Goal: Information Seeking & Learning: Find specific fact

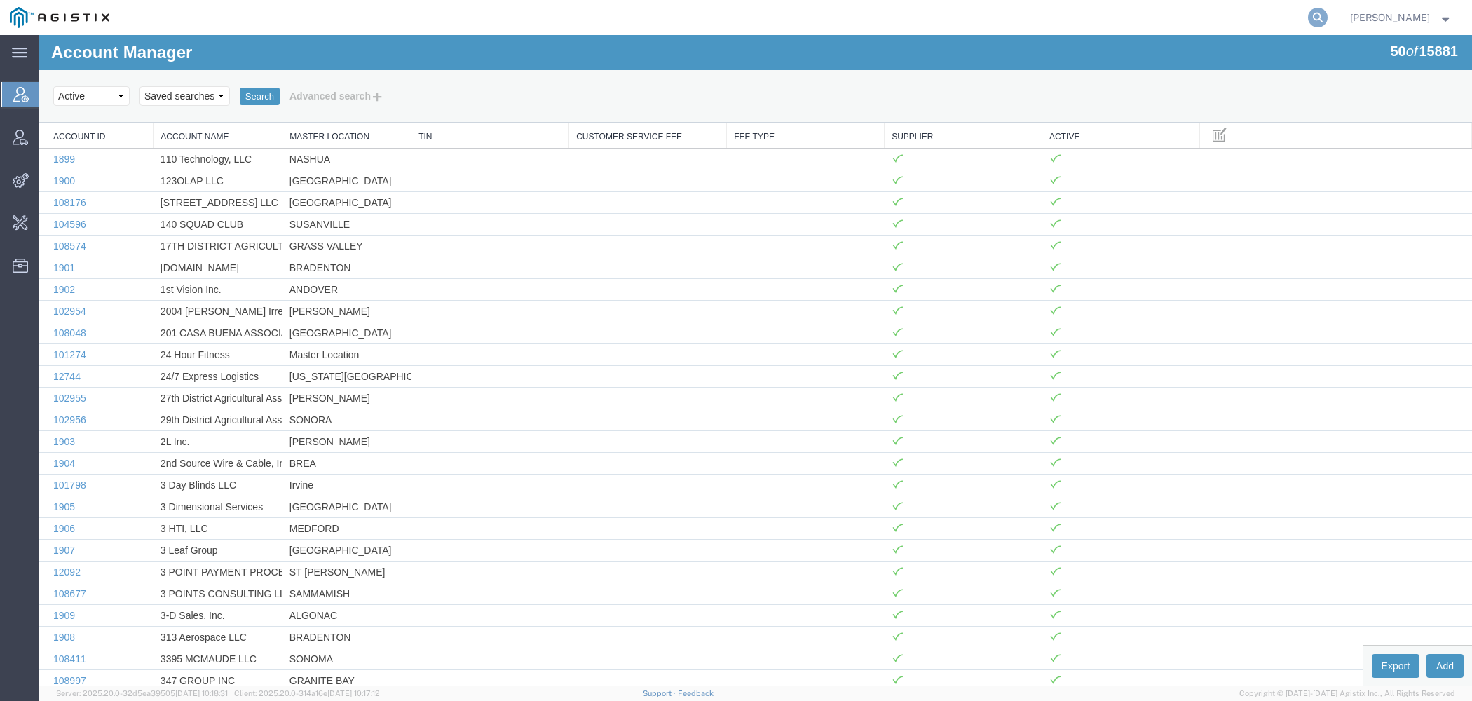
click at [1326, 20] on icon at bounding box center [1318, 18] width 20 height 20
paste input "A. [PERSON_NAME] Inc"
type input "A. [PERSON_NAME] Inc"
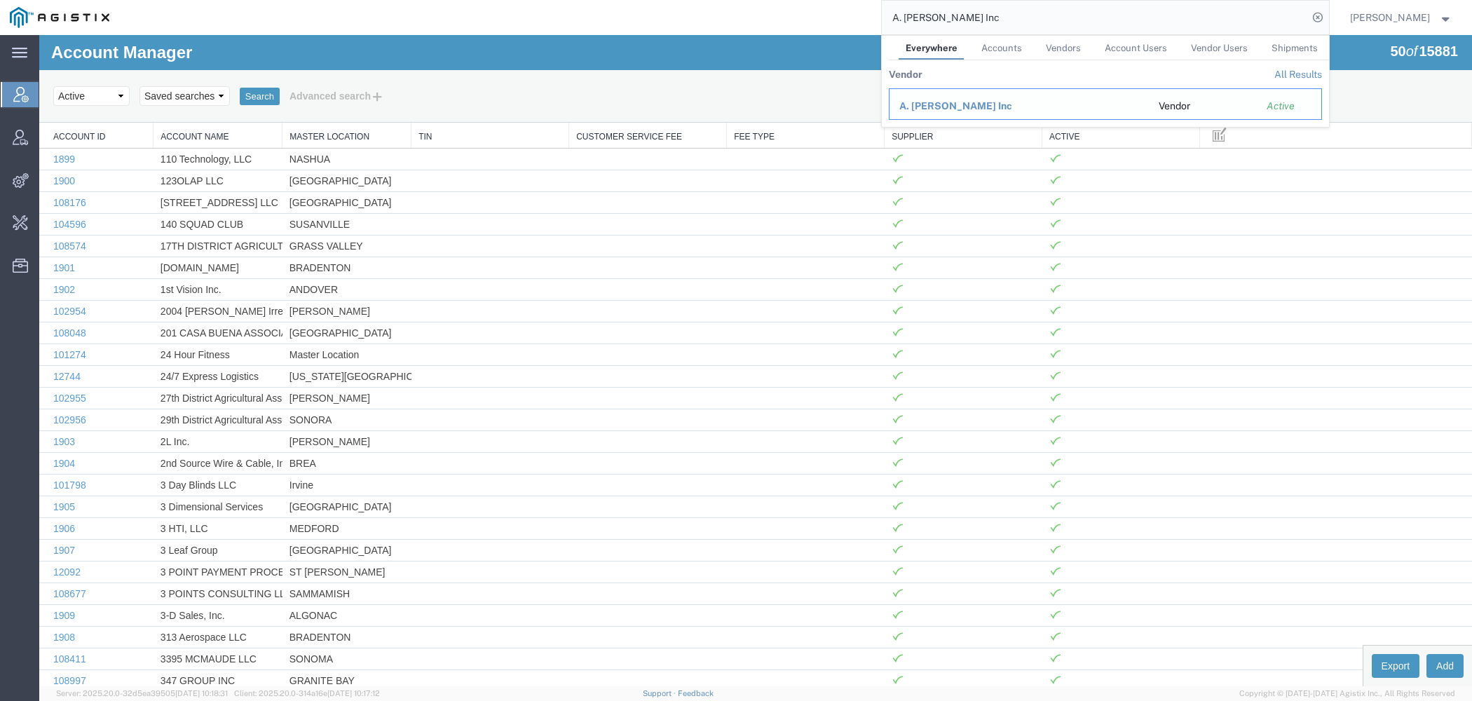
click at [960, 102] on span "A. [PERSON_NAME] Inc" at bounding box center [955, 105] width 113 height 11
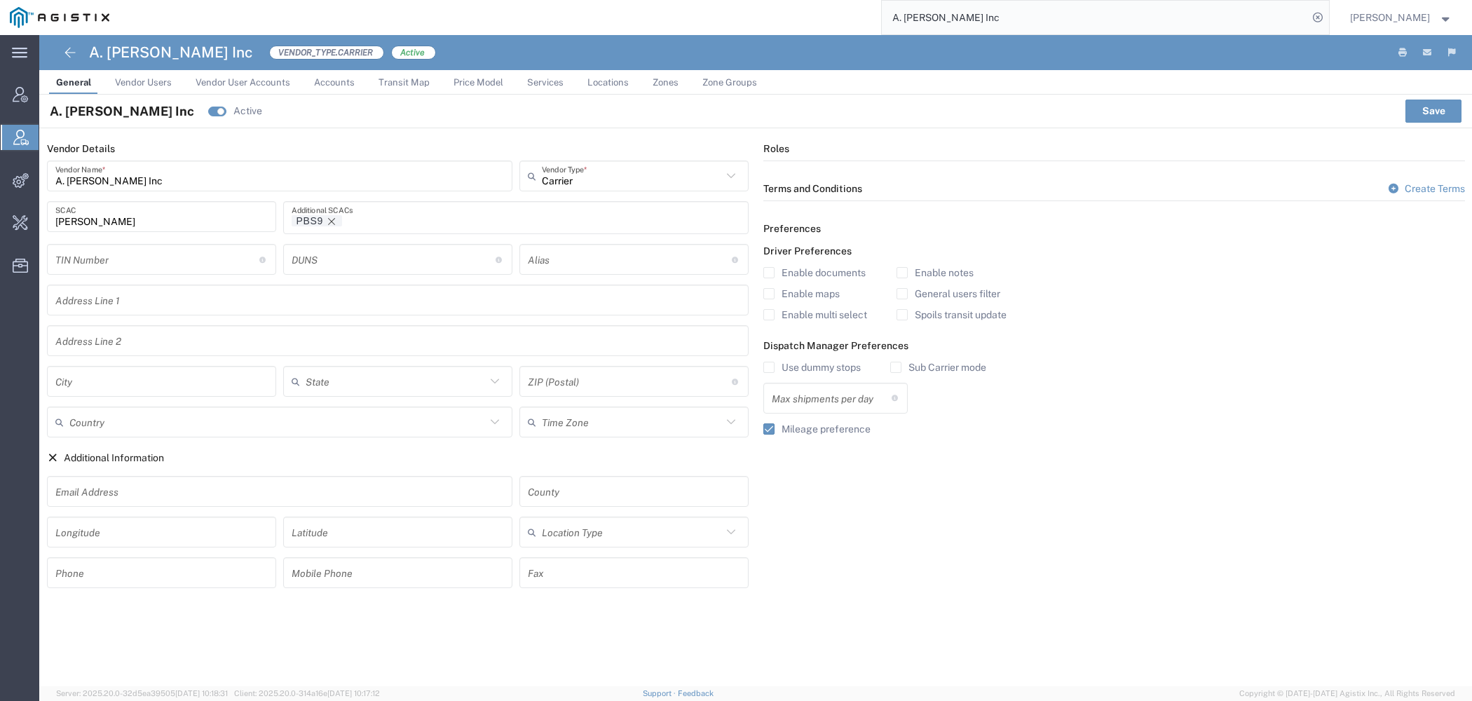
click at [502, 90] on link "Price Model" at bounding box center [478, 82] width 64 height 25
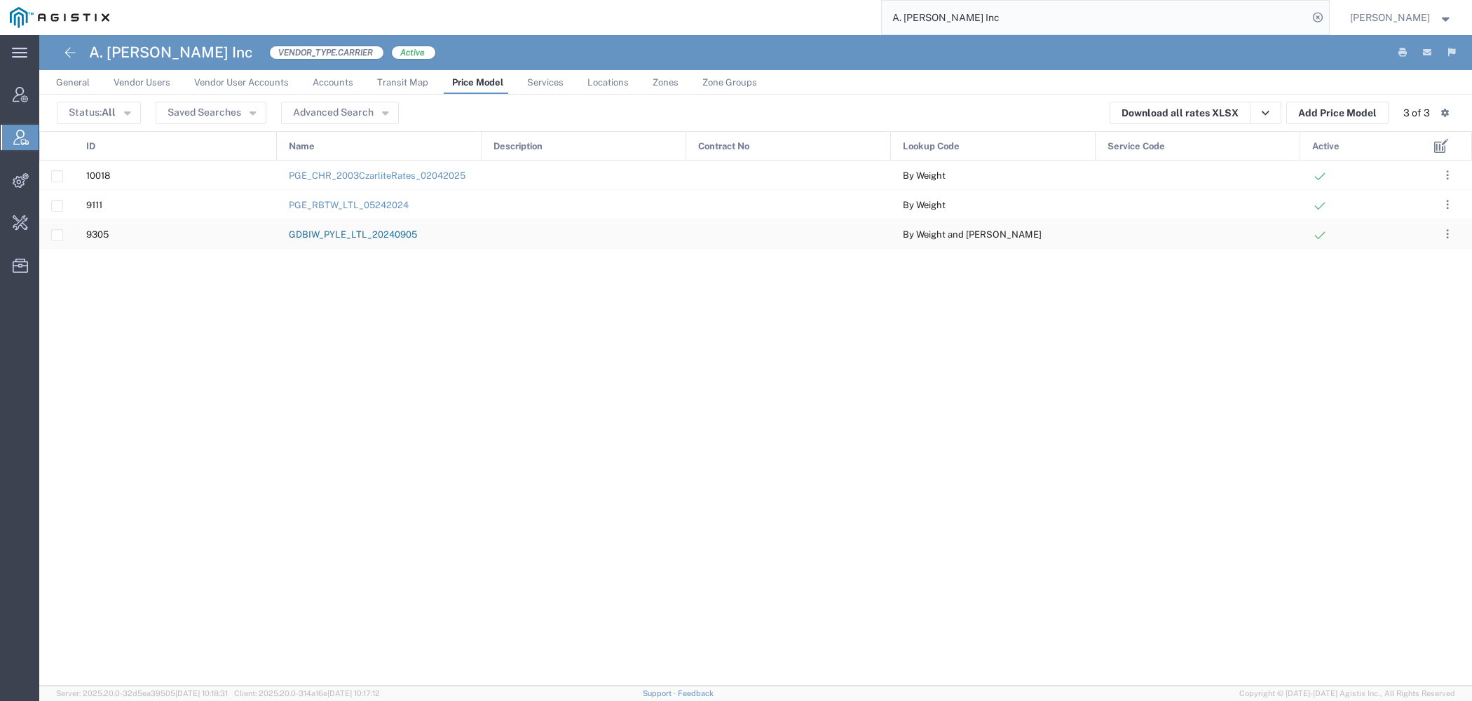
click at [394, 236] on link "GDBIW_PYLE_LTL_20240905" at bounding box center [353, 234] width 128 height 11
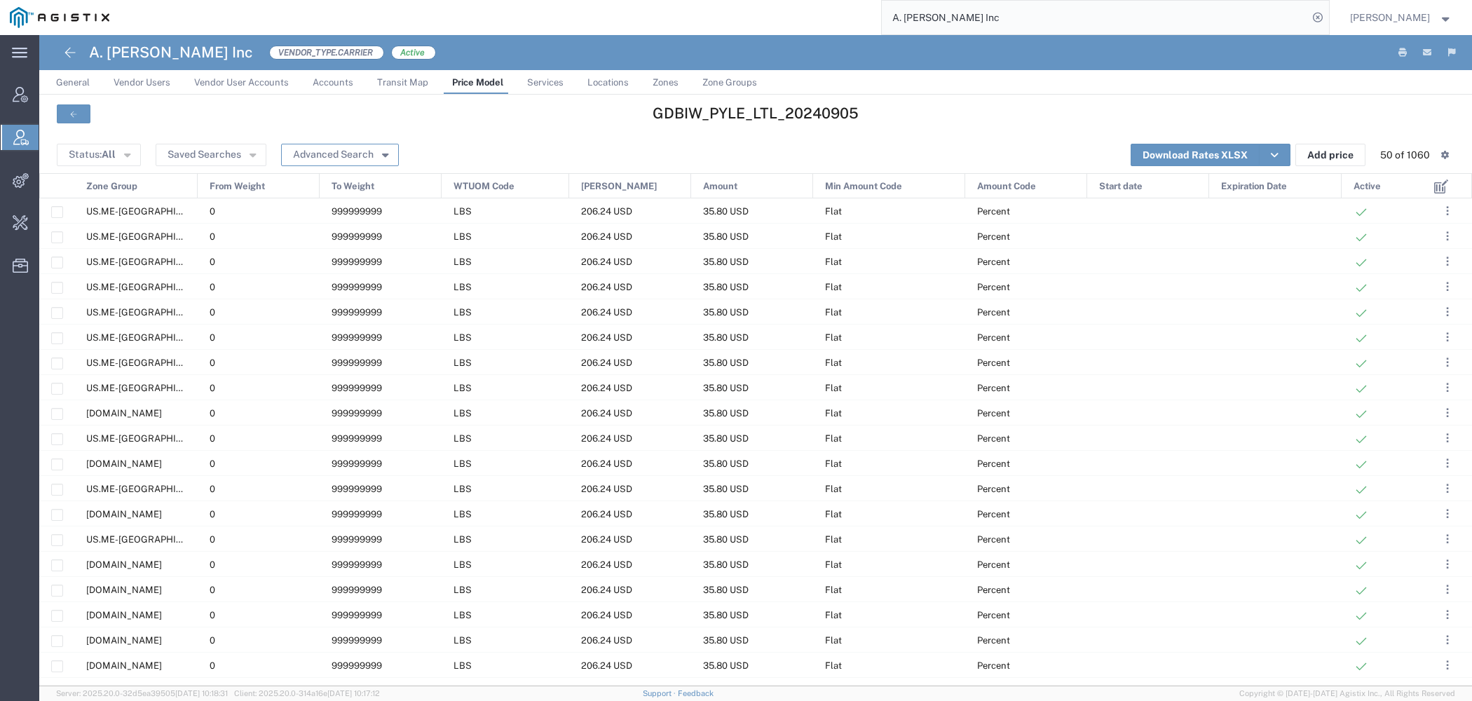
click at [362, 158] on button "Advanced Search" at bounding box center [340, 155] width 118 height 22
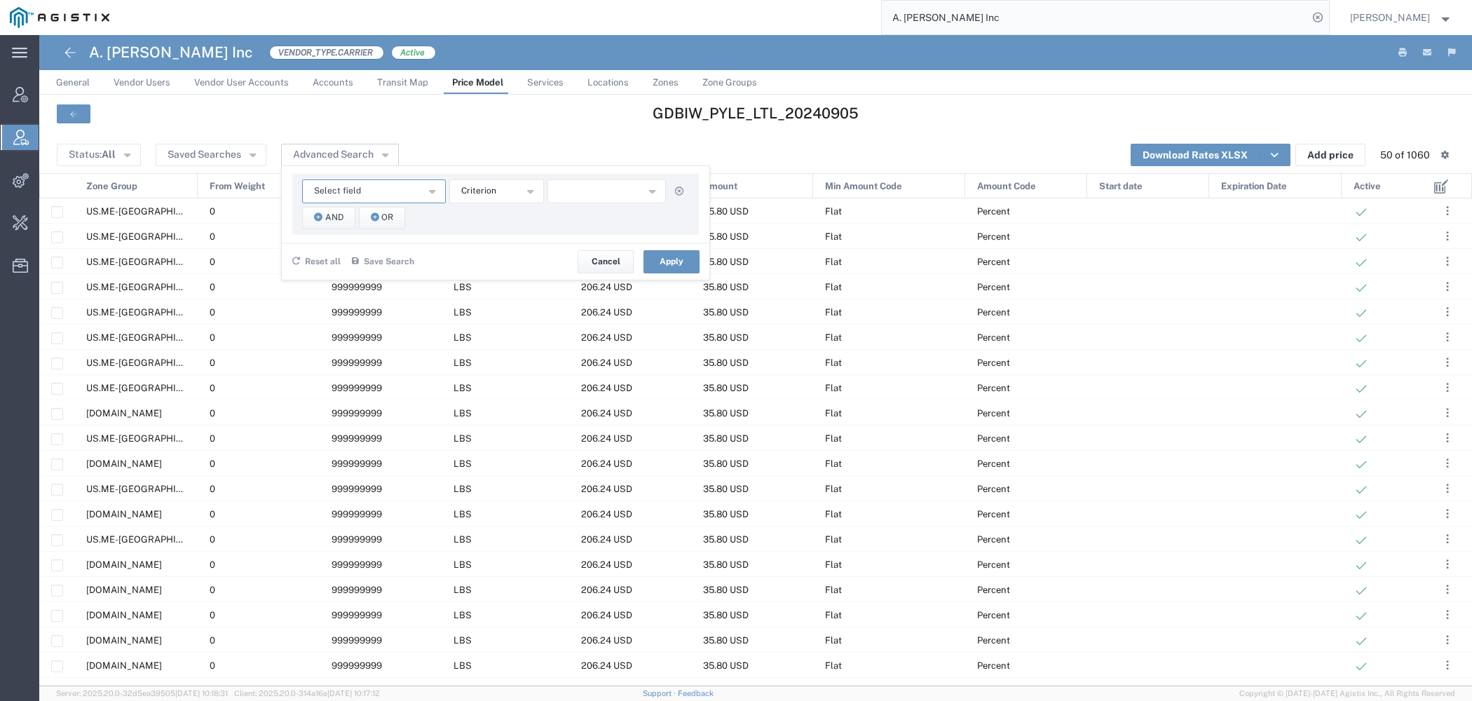
click at [371, 196] on button "Select field" at bounding box center [374, 191] width 144 height 24
click at [339, 394] on span "Zone Group" at bounding box center [371, 395] width 141 height 18
click at [322, 222] on button "And" at bounding box center [328, 218] width 53 height 22
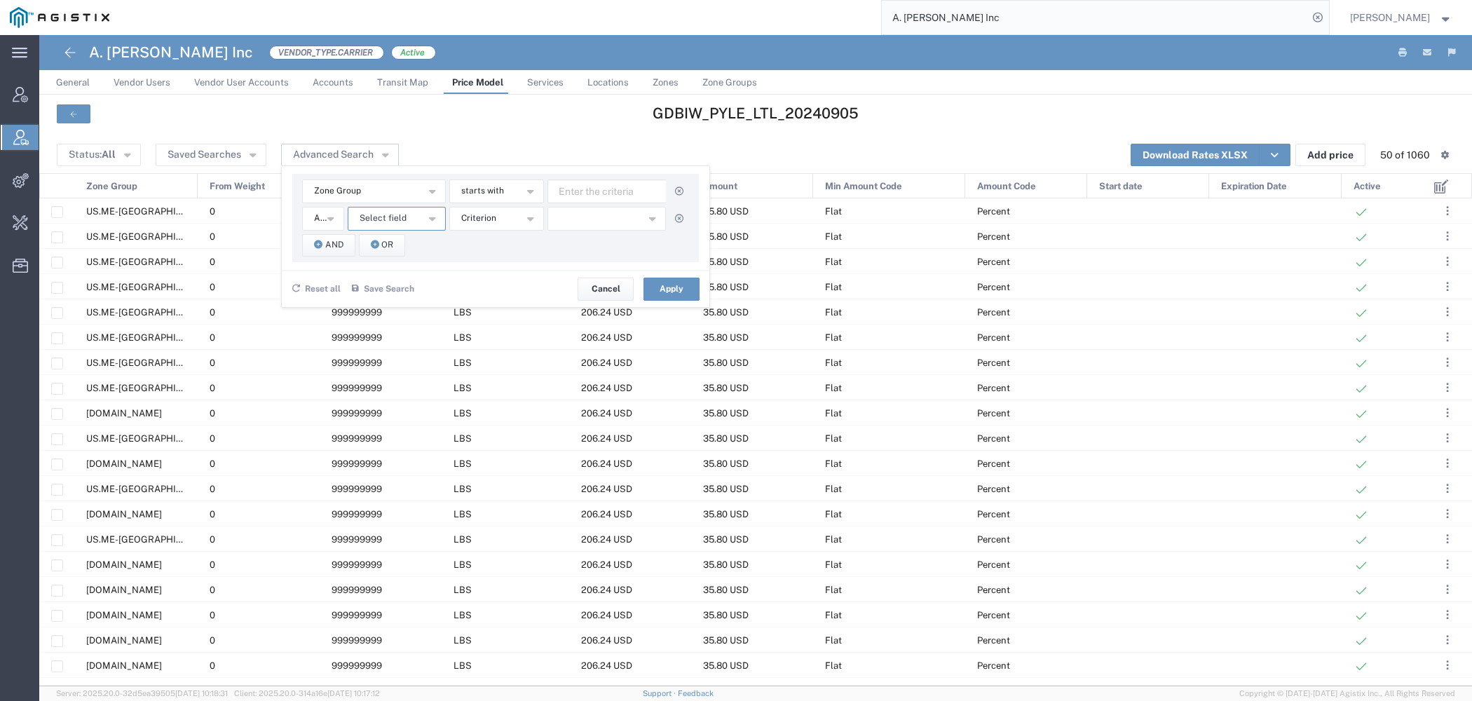
click at [403, 217] on button "Select field" at bounding box center [397, 219] width 98 height 24
click at [404, 415] on span "Zone Group" at bounding box center [394, 422] width 95 height 18
click at [583, 189] on input "text" at bounding box center [606, 191] width 119 height 24
type input "ME"
click at [589, 214] on input "text" at bounding box center [606, 219] width 119 height 24
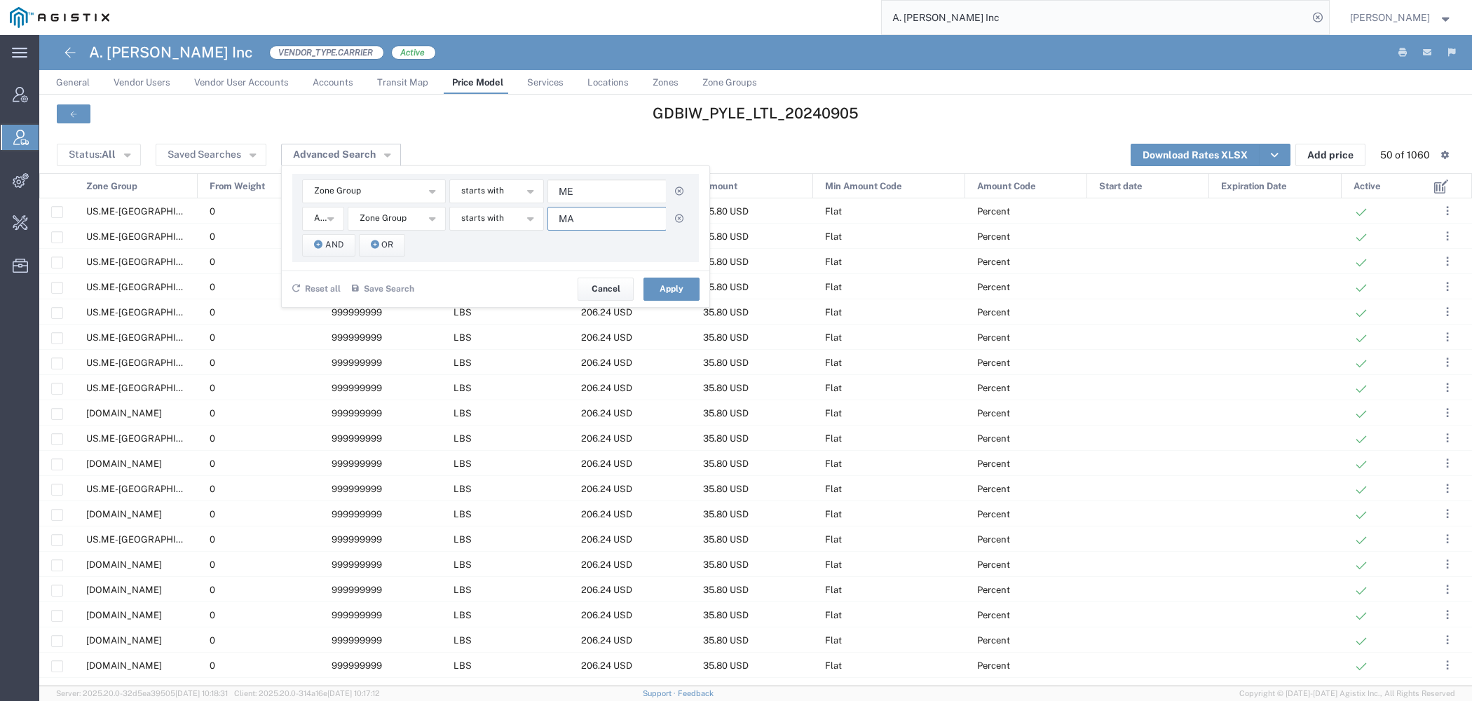
type input "MA"
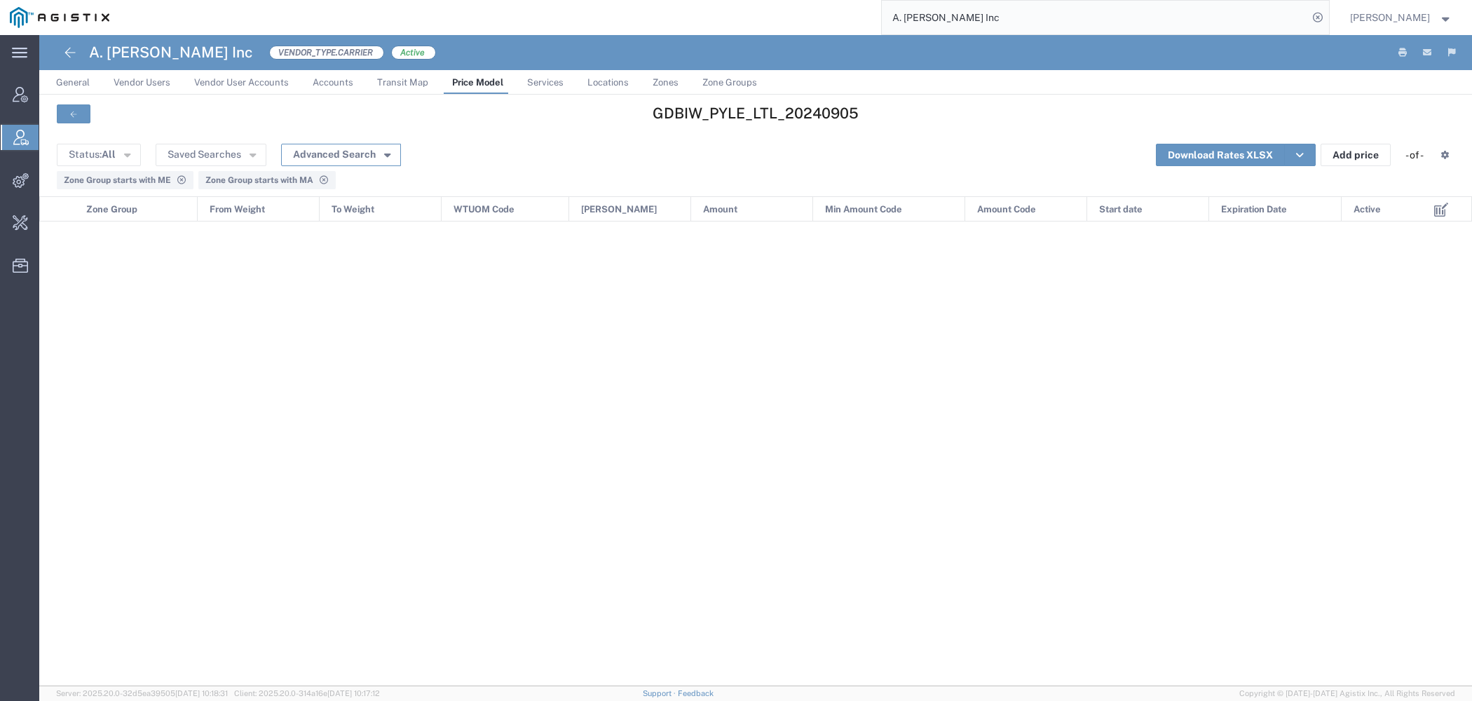
click at [363, 155] on button "Advanced Search" at bounding box center [341, 155] width 120 height 22
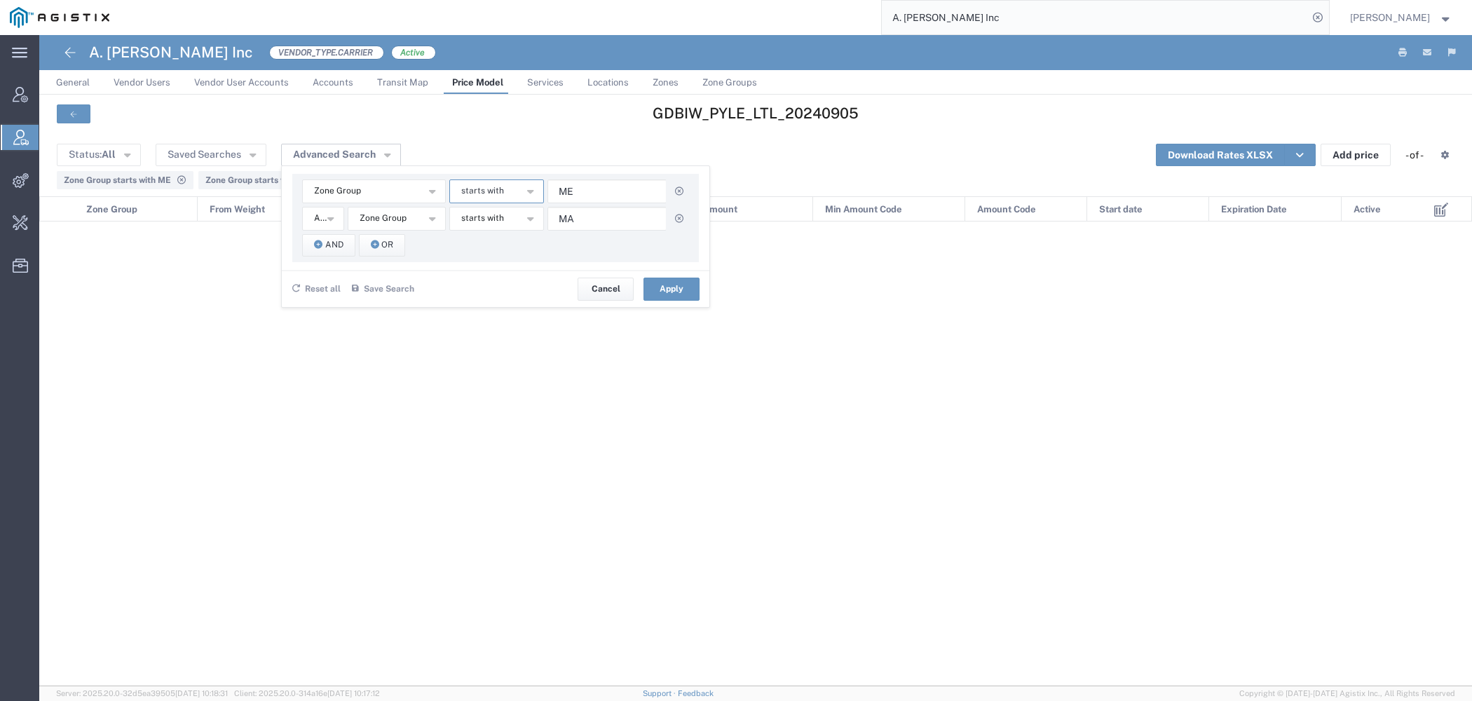
click at [512, 193] on button "starts with" at bounding box center [496, 191] width 95 height 24
click at [486, 218] on span "contains" at bounding box center [495, 216] width 92 height 18
click at [486, 223] on span "starts with" at bounding box center [482, 218] width 43 height 13
click at [486, 241] on span "contains" at bounding box center [495, 243] width 92 height 18
click at [655, 296] on button "Apply" at bounding box center [671, 289] width 56 height 22
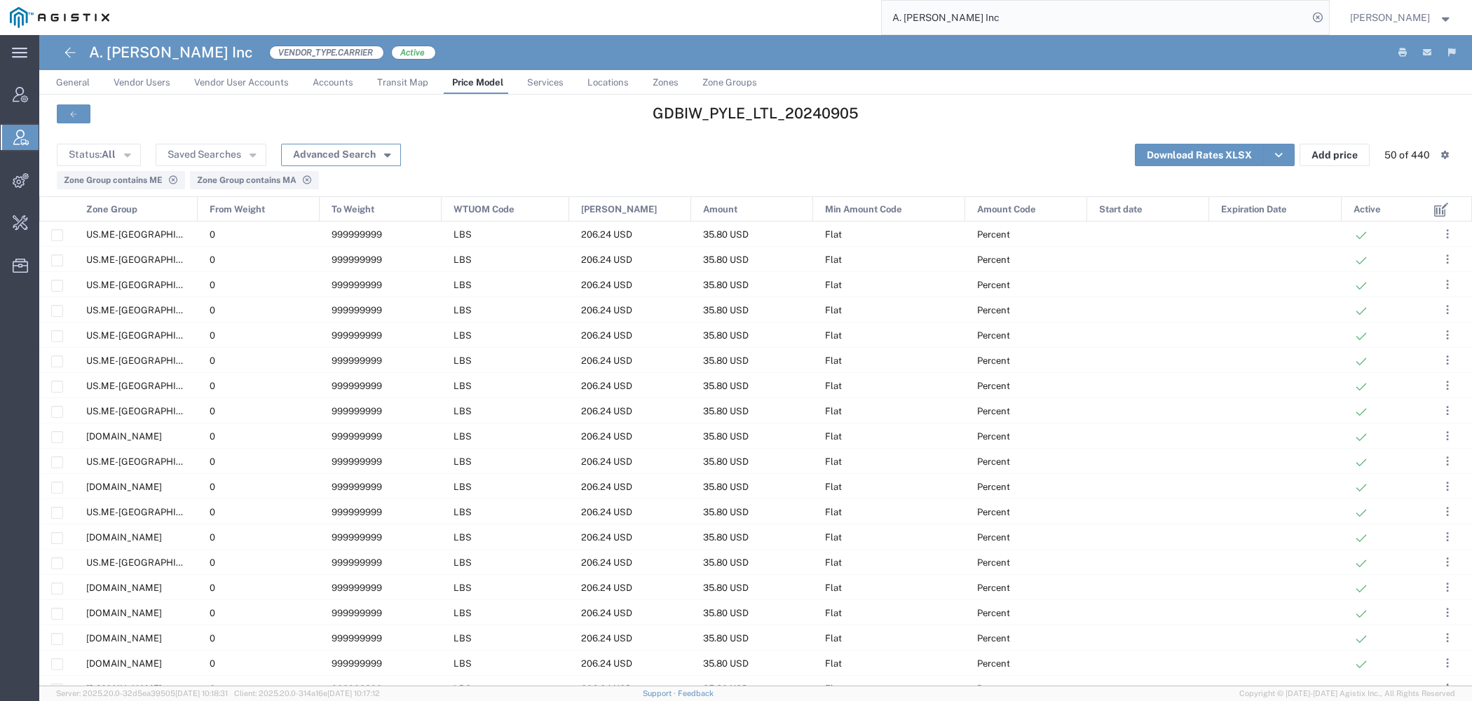
click at [359, 155] on button "Advanced Search" at bounding box center [341, 155] width 120 height 22
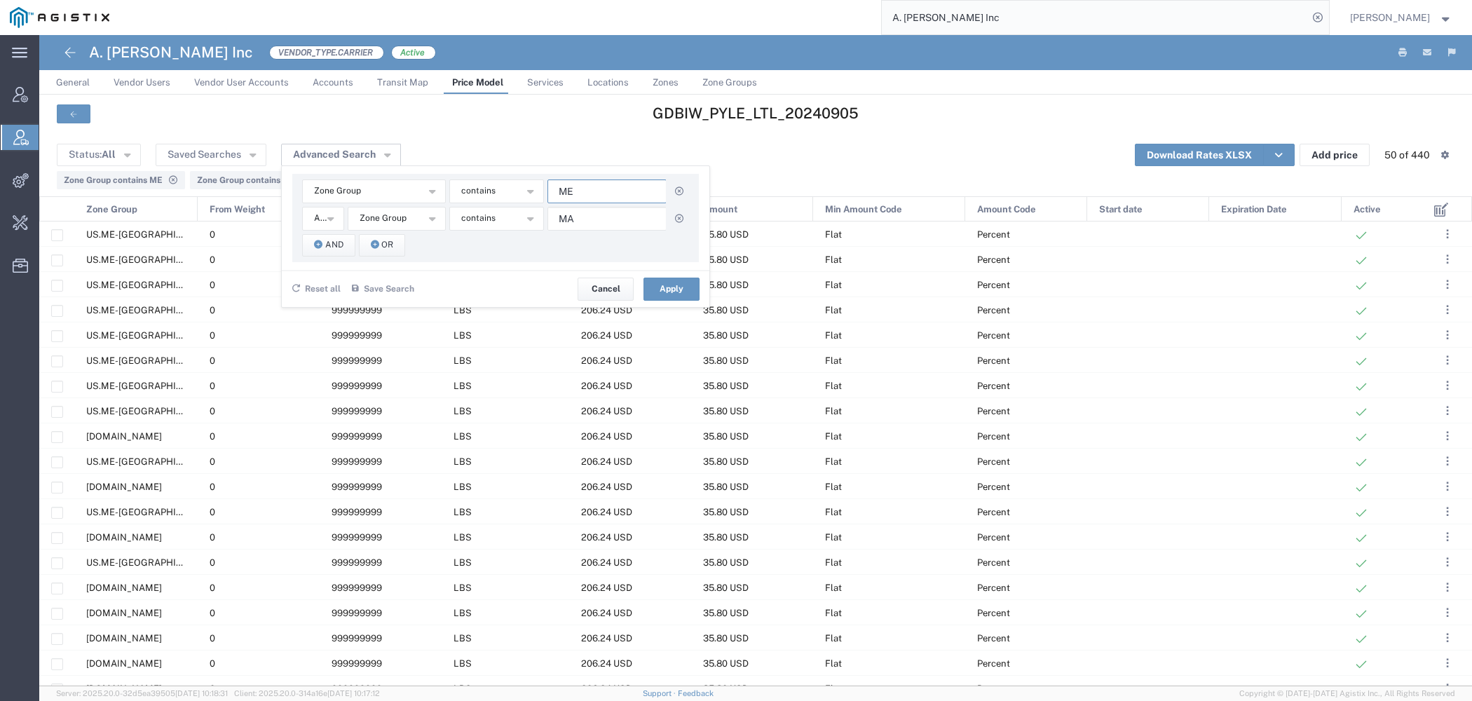
drag, startPoint x: 581, startPoint y: 192, endPoint x: 369, endPoint y: 178, distance: 212.1
click at [547, 182] on input "ME" at bounding box center [606, 191] width 119 height 24
paste input "04530"
type input "04530"
drag, startPoint x: 533, startPoint y: 211, endPoint x: 414, endPoint y: 201, distance: 119.5
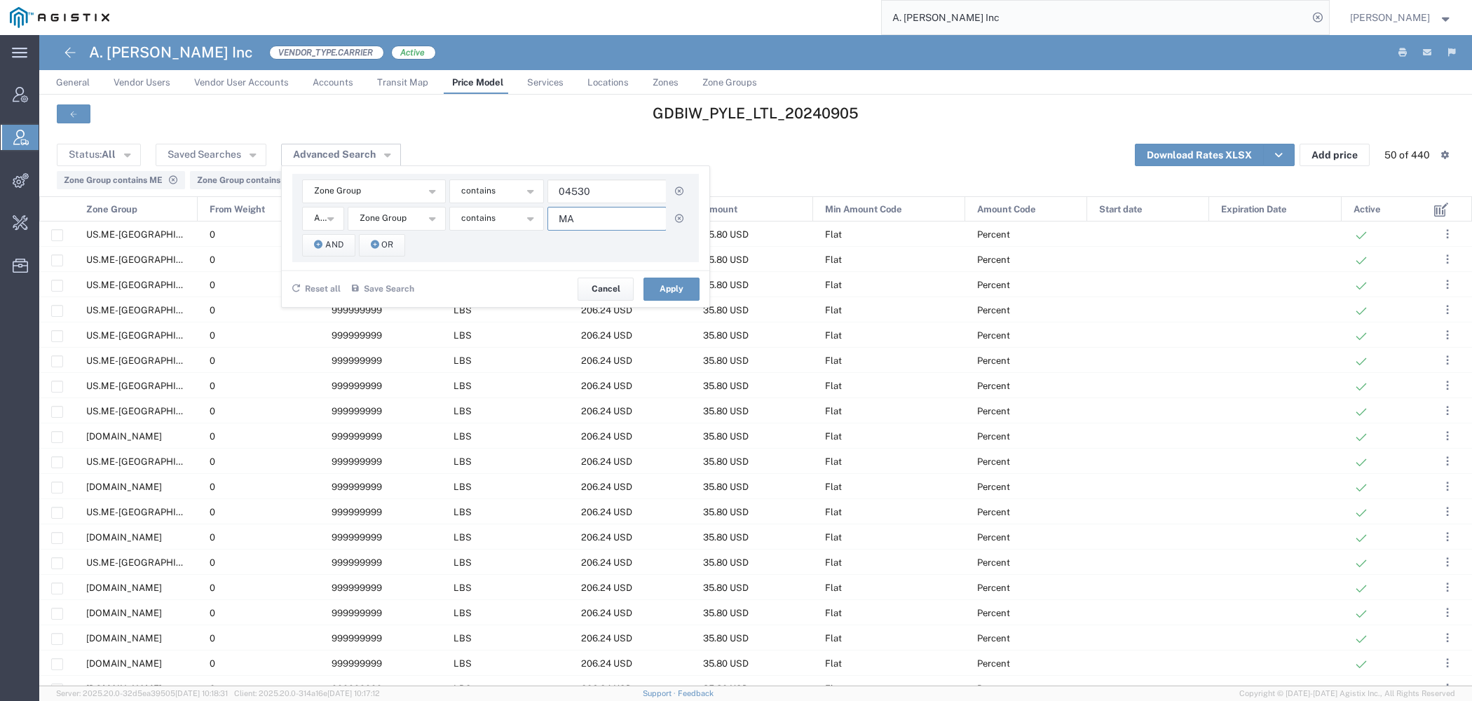
click at [547, 207] on input "MA" at bounding box center [606, 219] width 119 height 24
paste input "02108"
type input "02108"
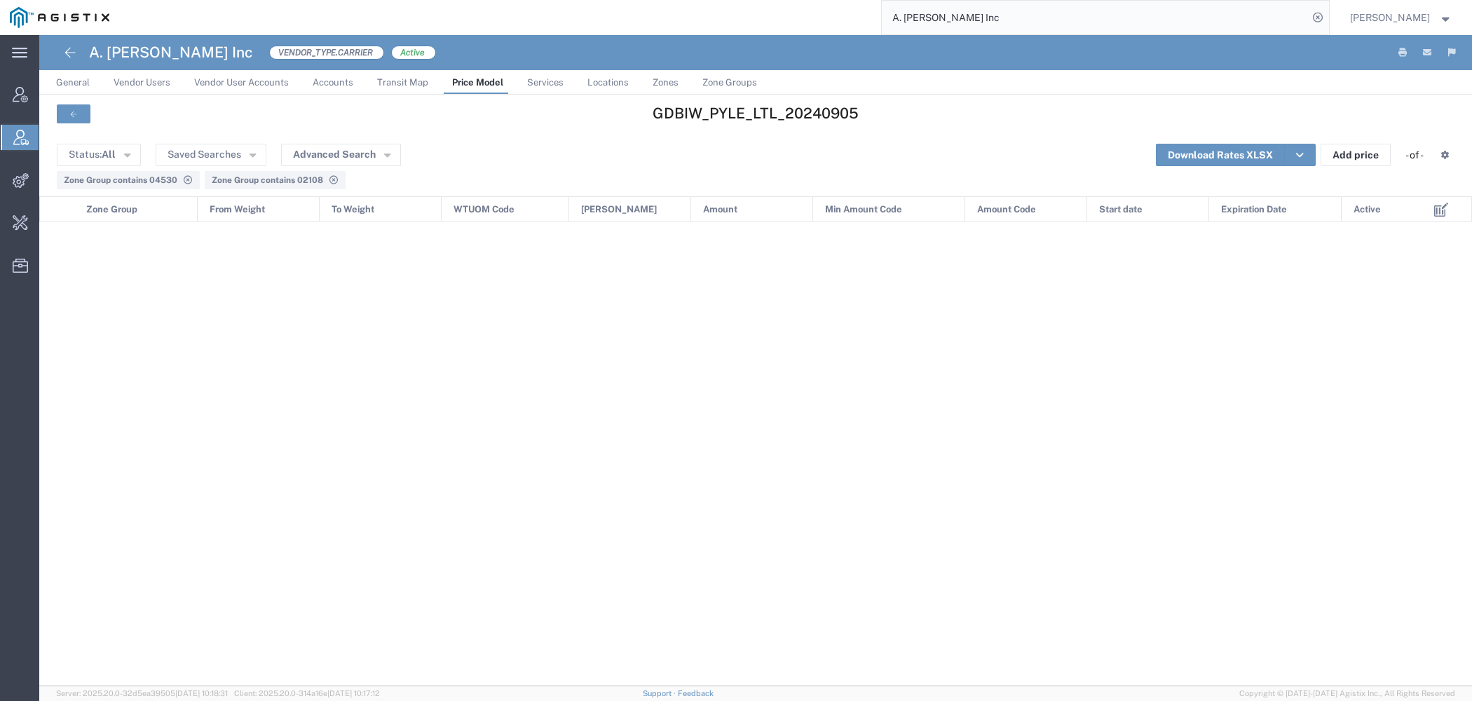
click at [331, 179] on icon at bounding box center [333, 180] width 11 height 8
click at [184, 180] on icon at bounding box center [187, 180] width 11 height 8
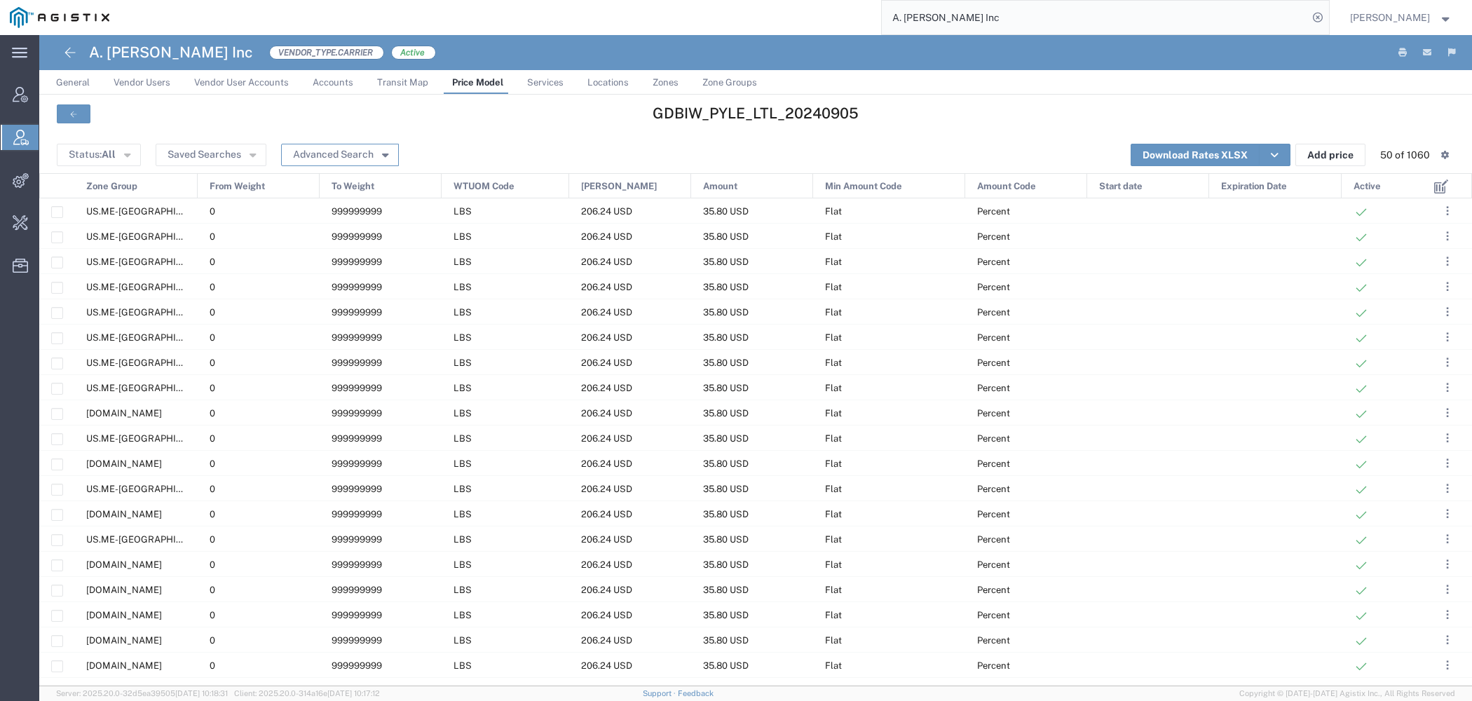
click at [371, 154] on button "Advanced Search" at bounding box center [340, 155] width 118 height 22
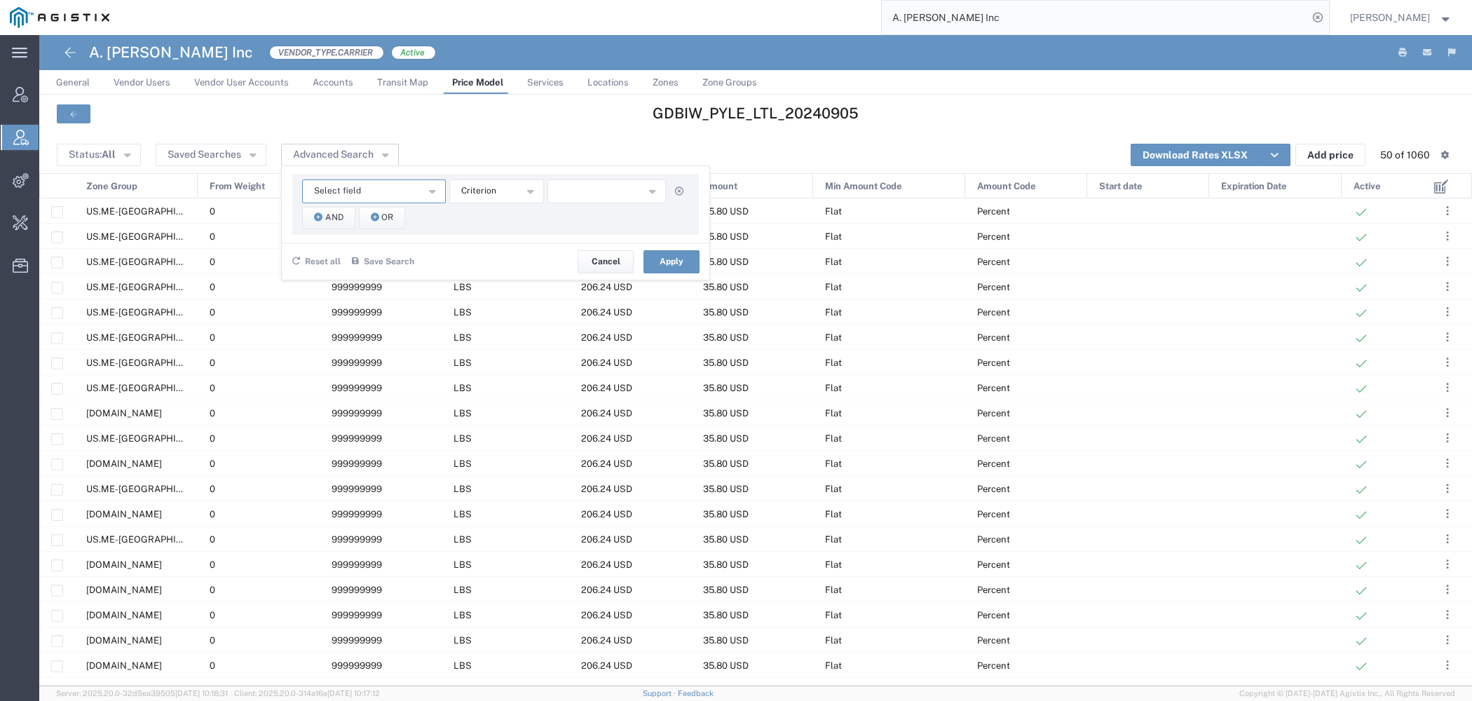
click at [414, 182] on button "Select field" at bounding box center [374, 191] width 144 height 24
click at [371, 395] on span "Zone Group" at bounding box center [371, 395] width 141 height 18
click at [489, 184] on button "starts with" at bounding box center [496, 191] width 95 height 24
click at [489, 205] on div "Zone Group Amount Amount Code Expiration Date From Weight Min Amount Min Amount…" at bounding box center [495, 204] width 406 height 61
click at [487, 199] on button "starts with" at bounding box center [496, 191] width 95 height 24
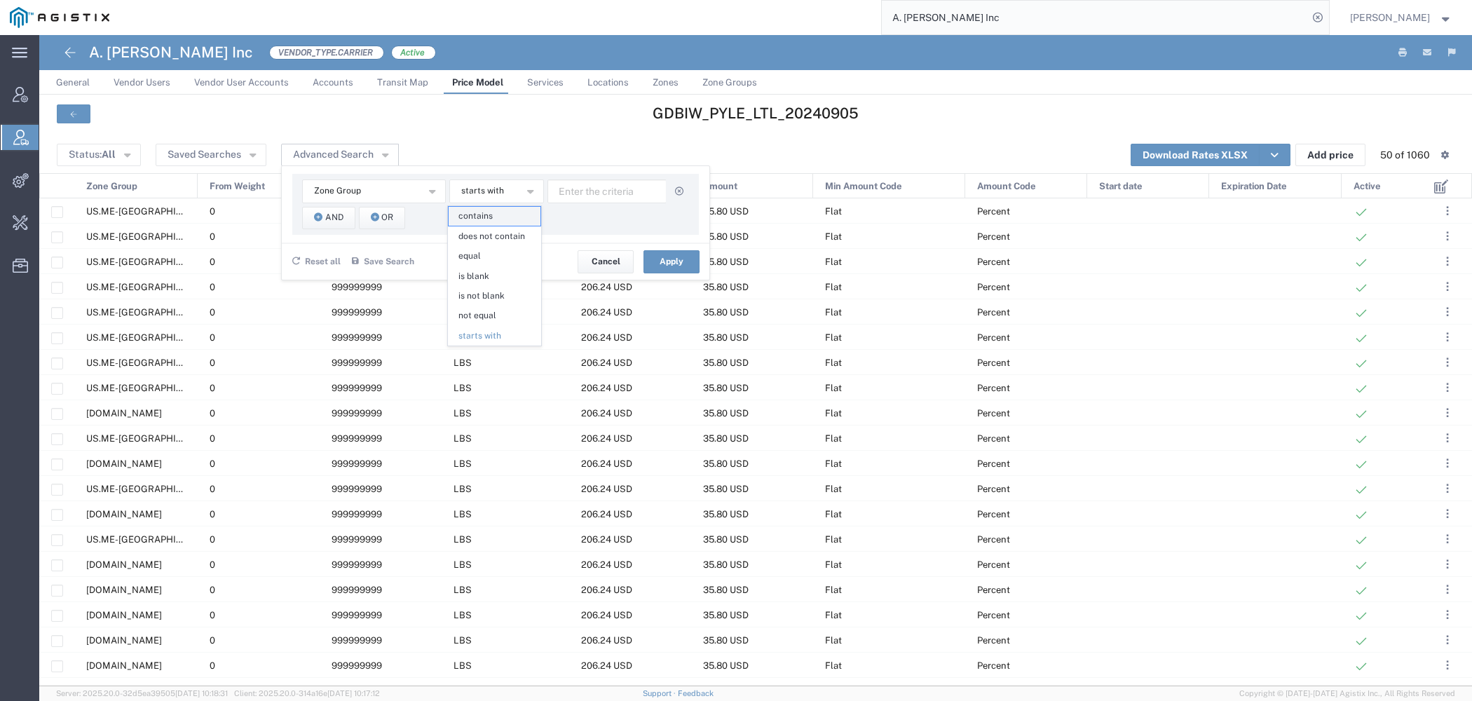
click at [487, 219] on span "contains" at bounding box center [495, 216] width 92 height 18
click at [590, 184] on input "text" at bounding box center [606, 191] width 119 height 24
paste input "02108"
type input "02108"
click at [658, 258] on button "Apply" at bounding box center [671, 261] width 56 height 22
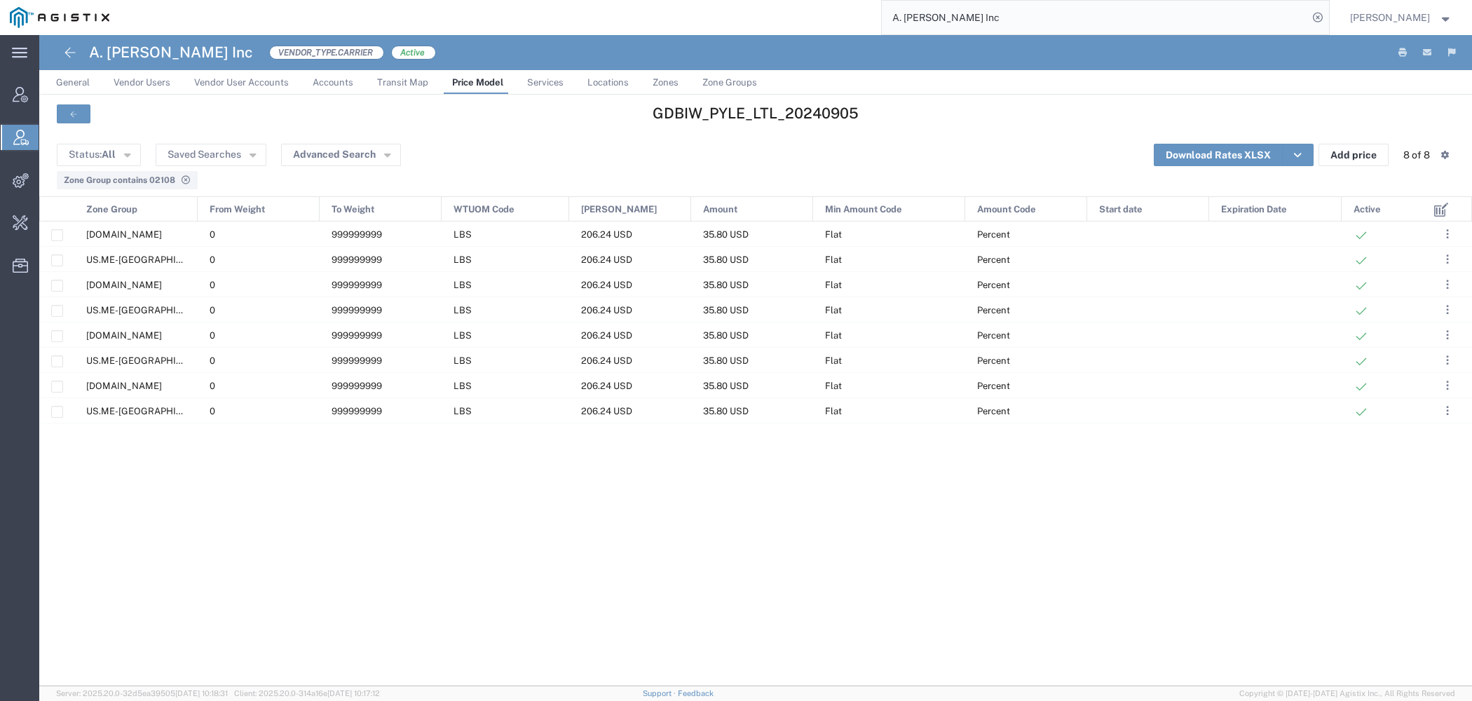
click at [139, 205] on div "Zone Group" at bounding box center [136, 209] width 123 height 25
